Goal: Navigation & Orientation: Find specific page/section

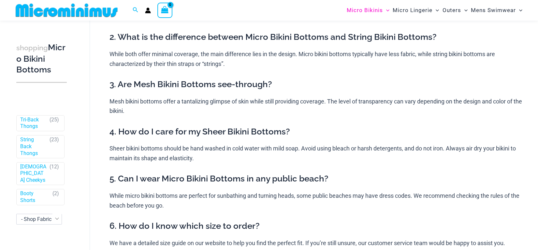
scroll to position [38, 0]
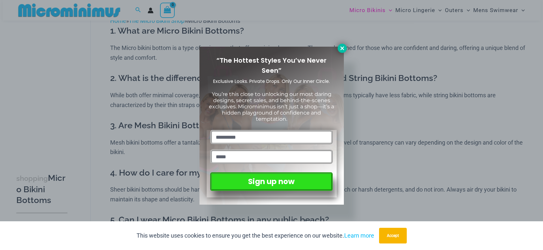
click at [343, 48] on icon at bounding box center [342, 48] width 6 height 6
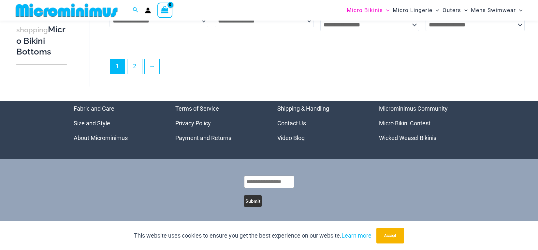
scroll to position [2031, 0]
click at [133, 69] on link "2" at bounding box center [134, 65] width 15 height 15
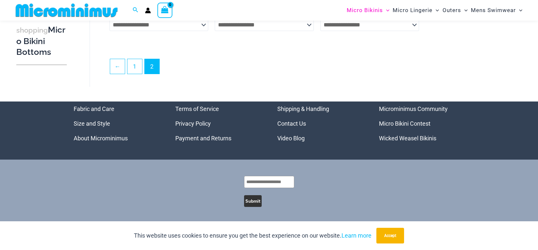
scroll to position [1730, 0]
